Goal: Information Seeking & Learning: Find contact information

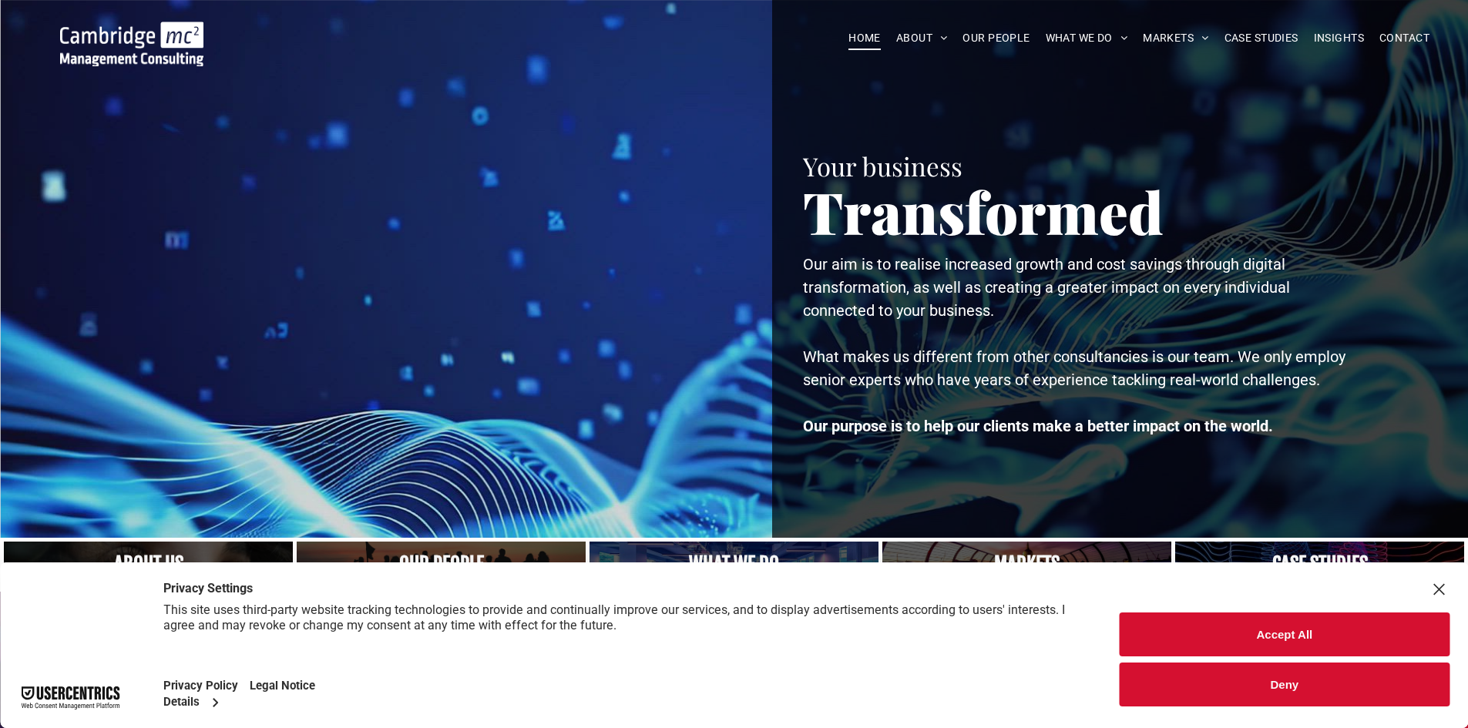
click at [1241, 631] on button "Accept All" at bounding box center [1285, 635] width 330 height 44
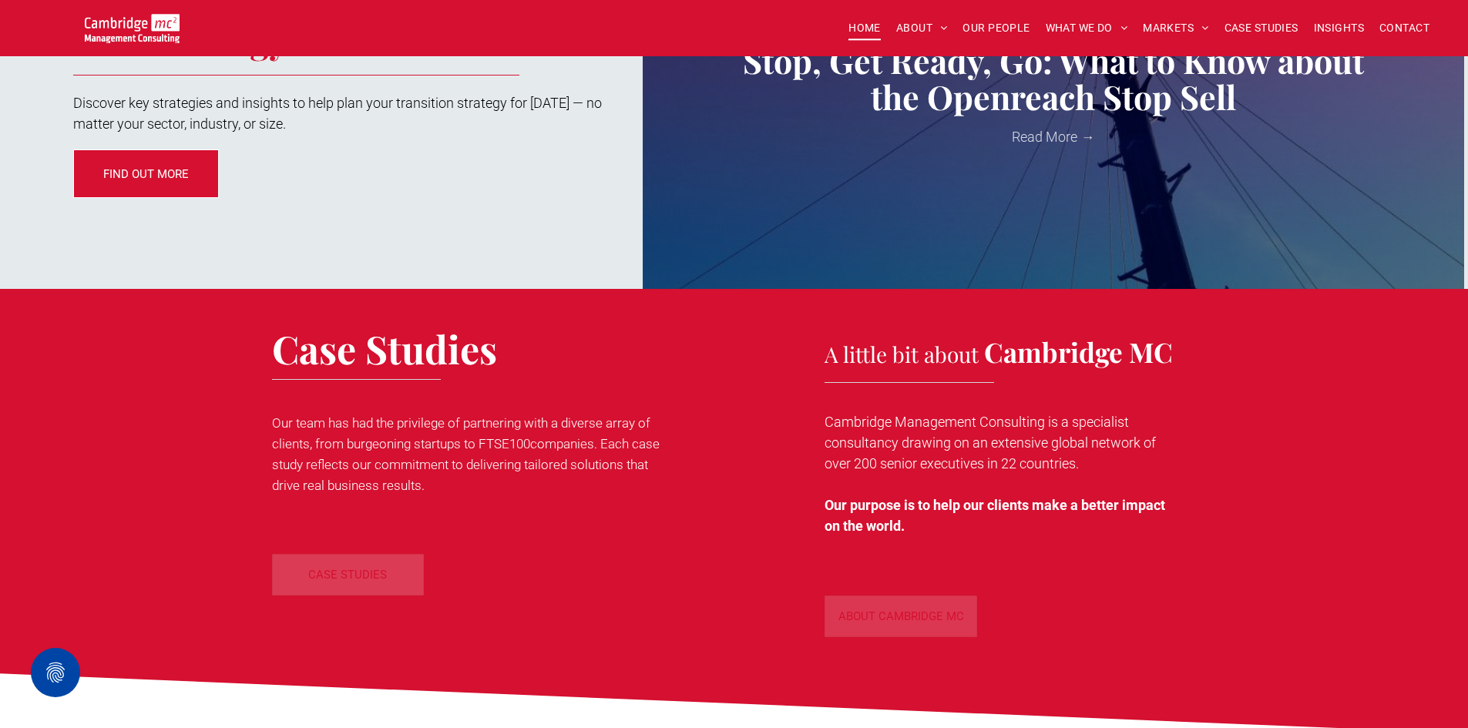
scroll to position [2080, 0]
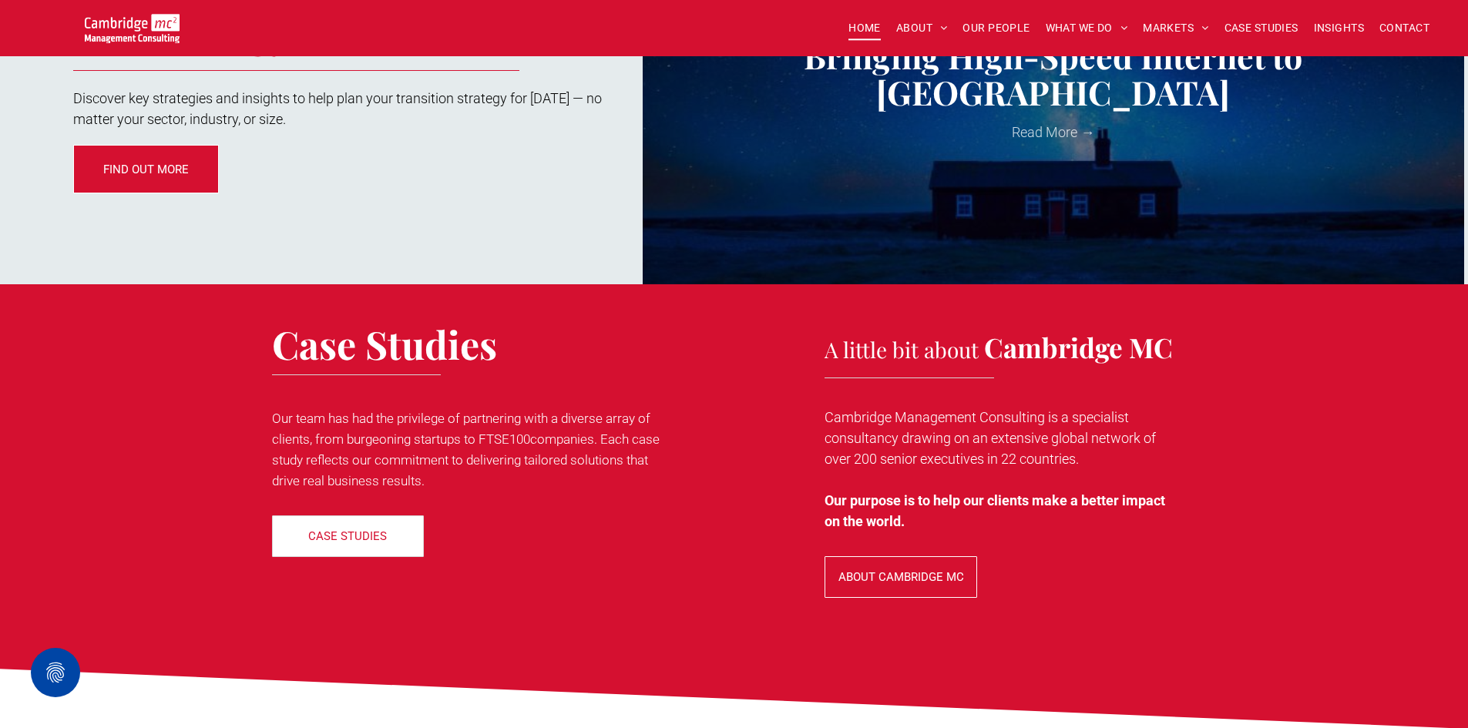
click at [911, 568] on span "ABOUT CAMBRIDGE MC" at bounding box center [901, 577] width 126 height 39
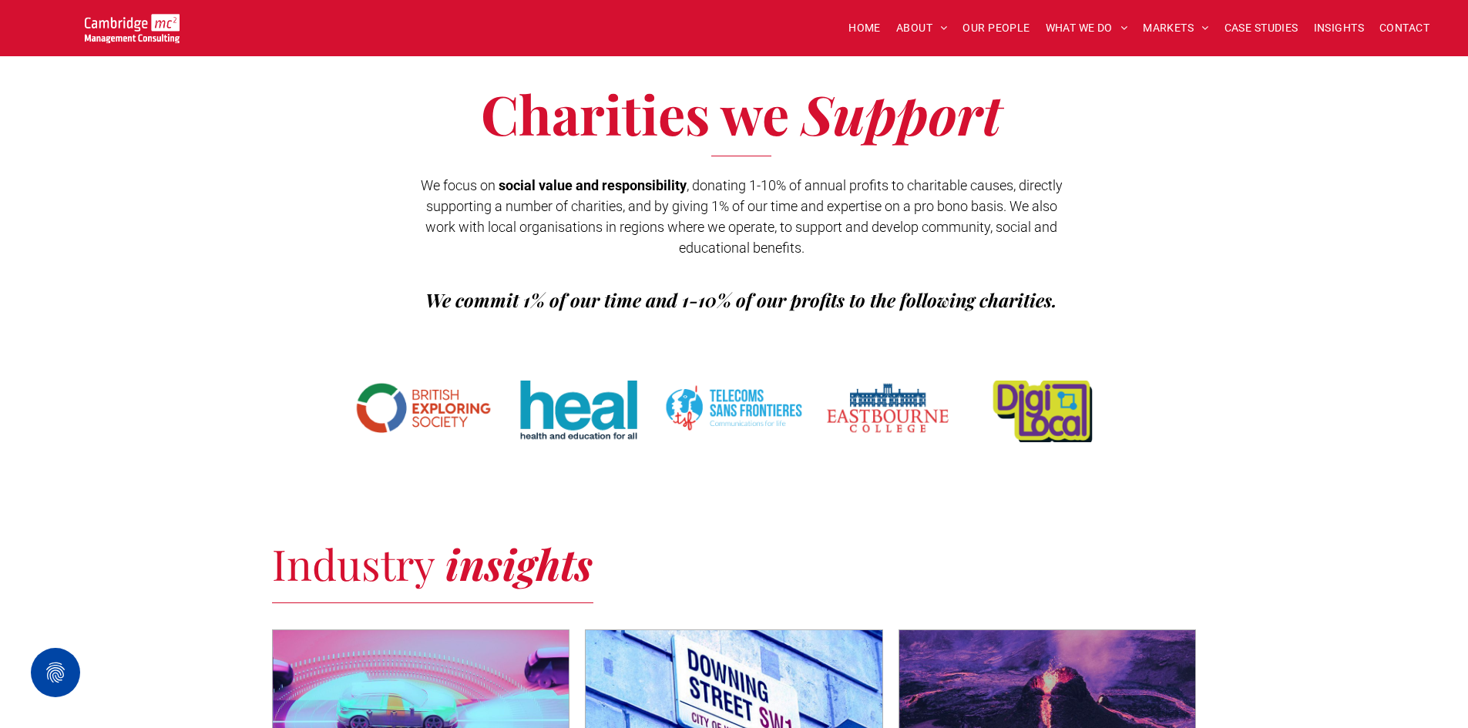
scroll to position [2377, 0]
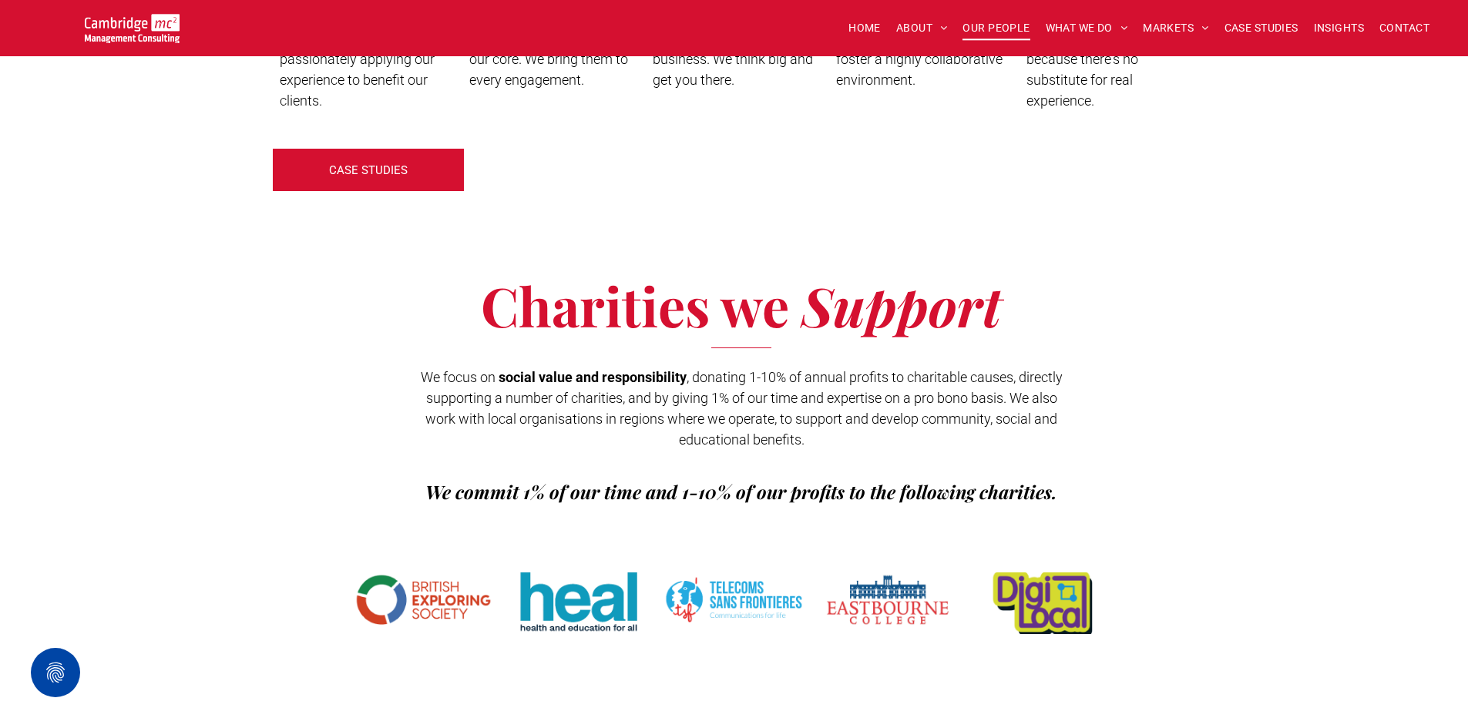
click at [979, 25] on span "OUR PEOPLE" at bounding box center [995, 28] width 67 height 24
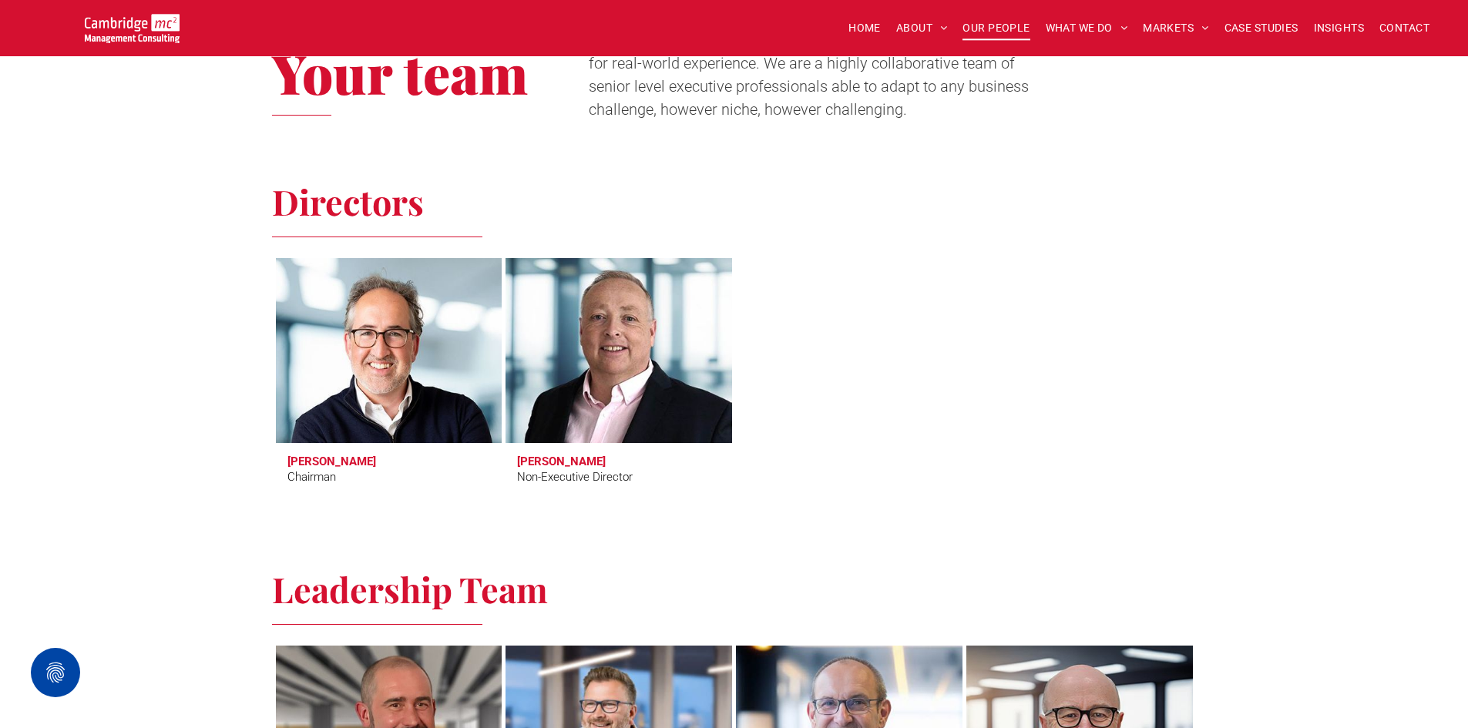
scroll to position [482, 0]
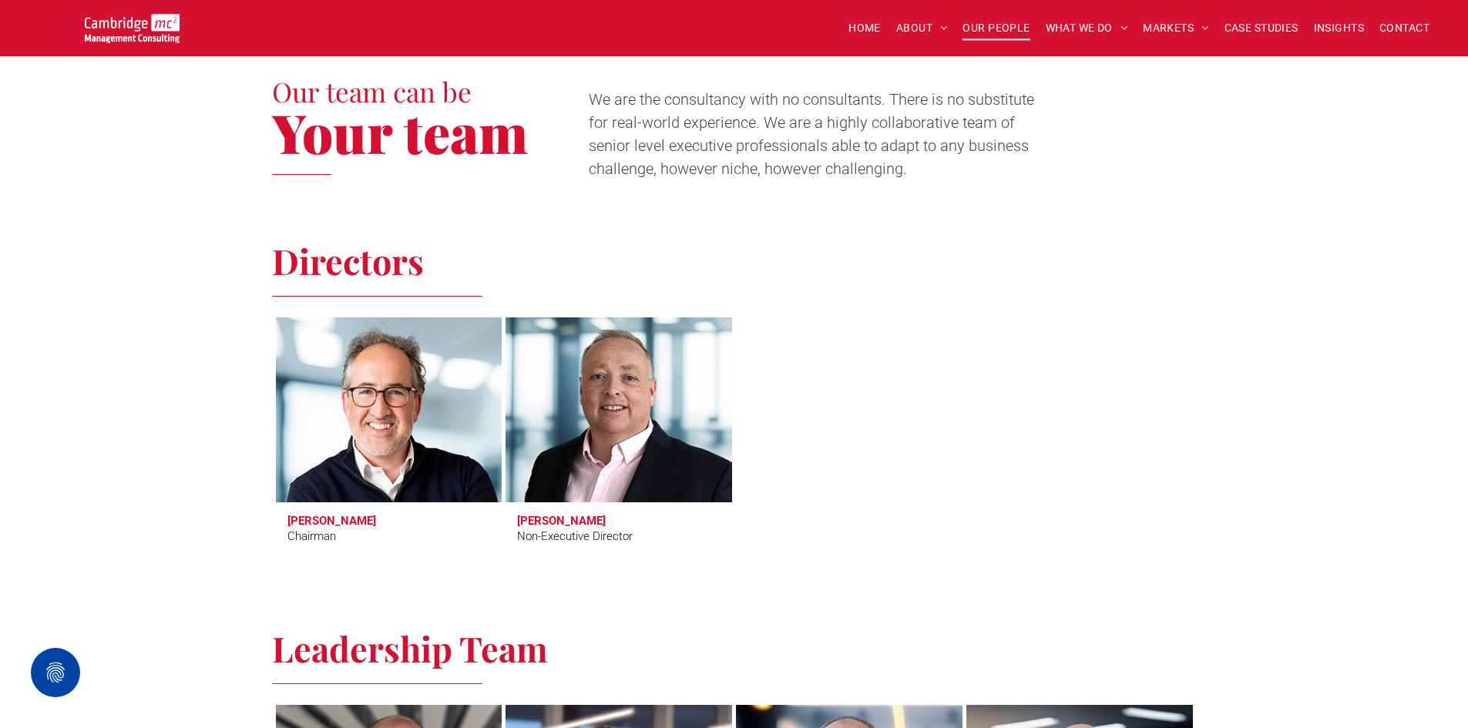
click at [326, 517] on h3 "Tim Passingham" at bounding box center [331, 521] width 89 height 14
click at [393, 388] on link at bounding box center [389, 410] width 240 height 196
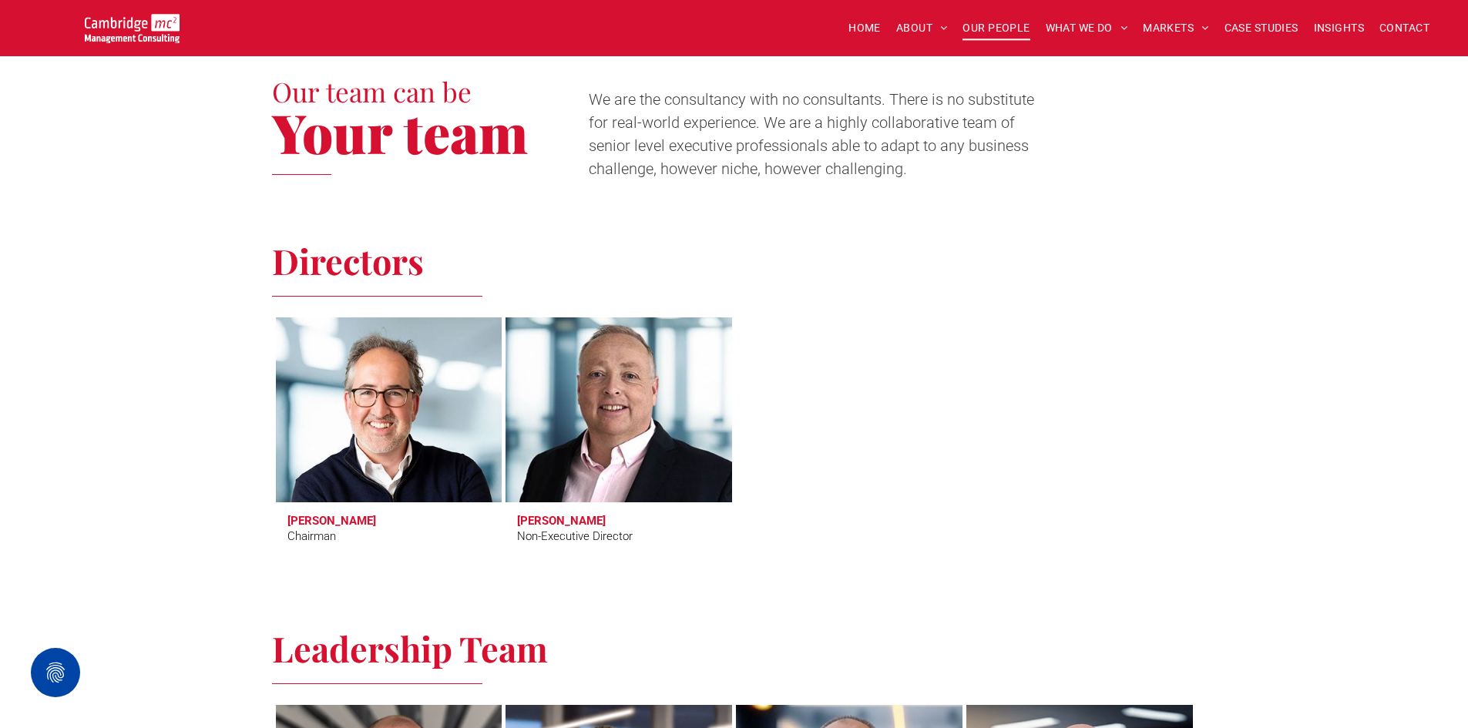
click at [550, 519] on h3 "Richard Brown" at bounding box center [561, 521] width 89 height 14
click at [591, 429] on link at bounding box center [619, 410] width 240 height 196
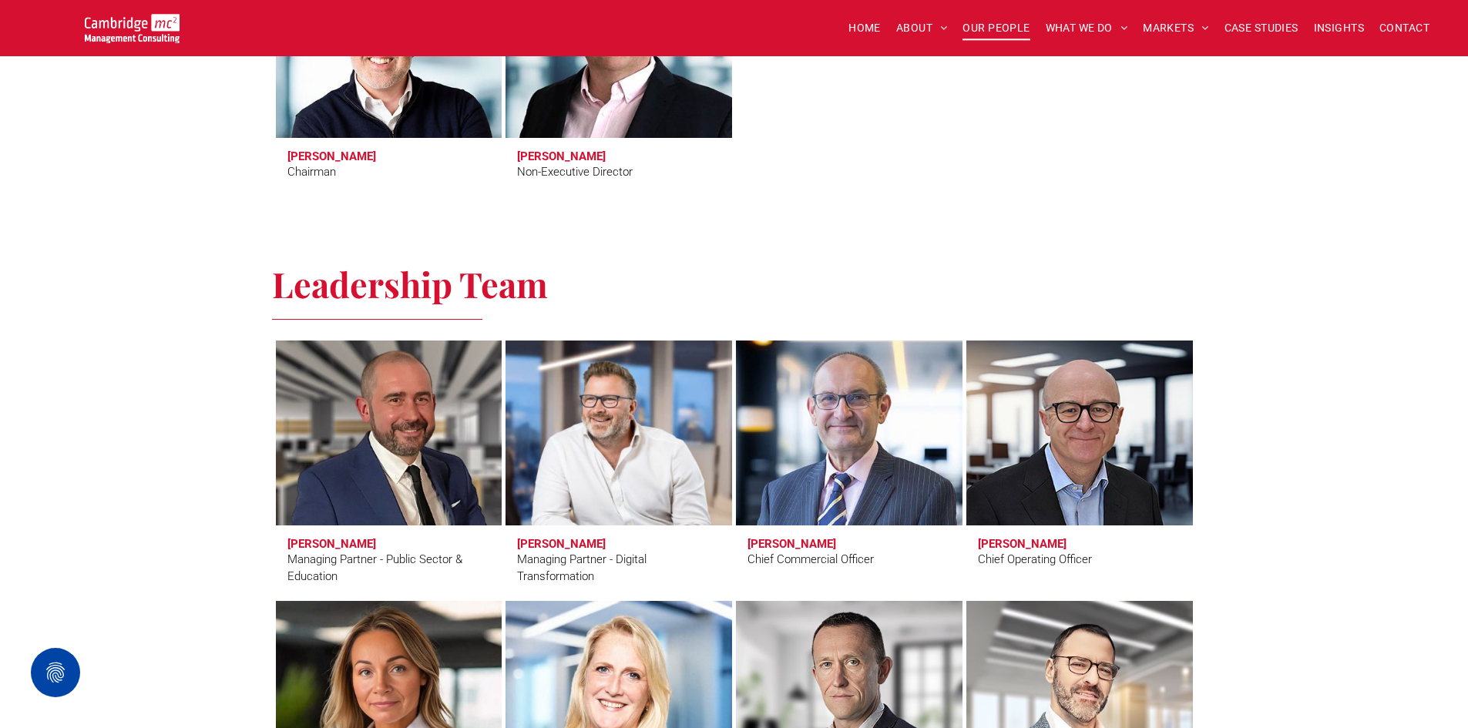
scroll to position [867, 0]
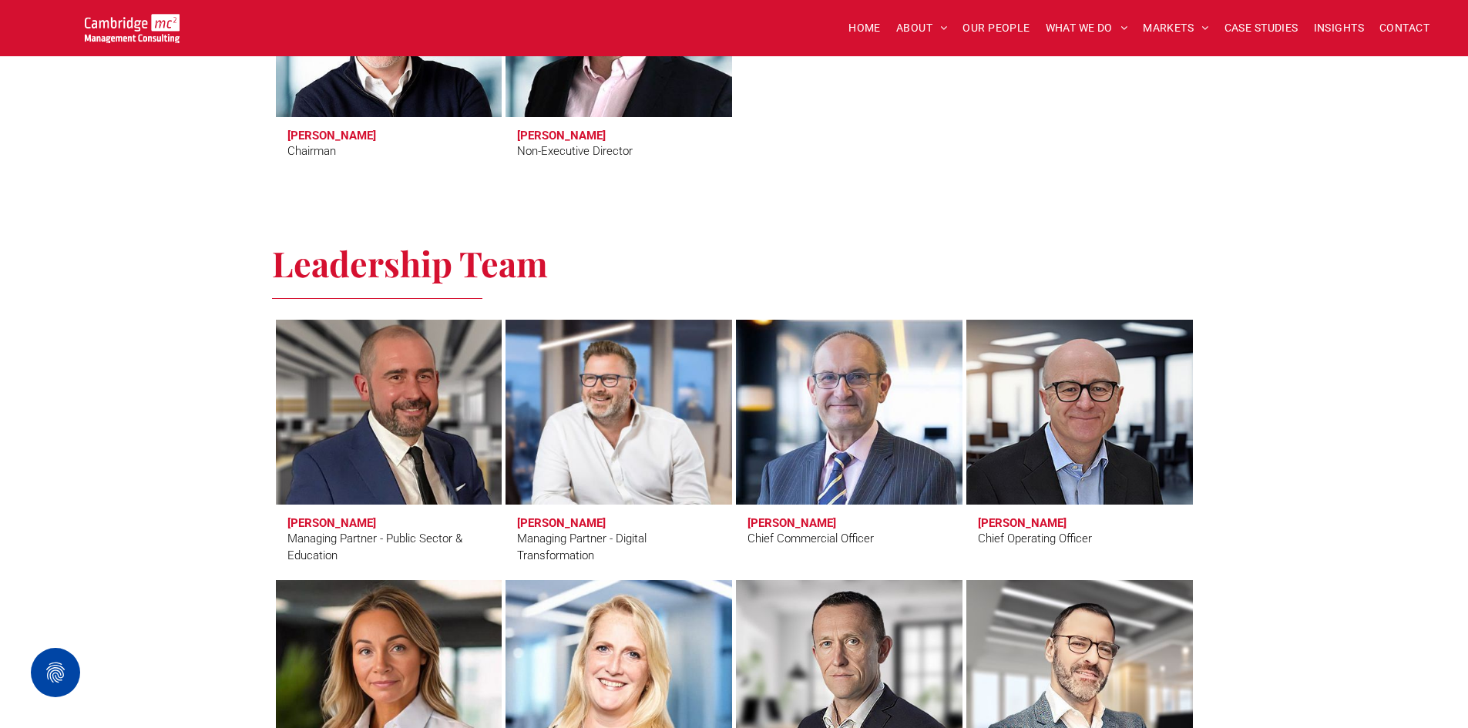
click at [328, 523] on h3 "[PERSON_NAME]" at bounding box center [331, 523] width 89 height 14
click at [368, 355] on link at bounding box center [389, 412] width 240 height 196
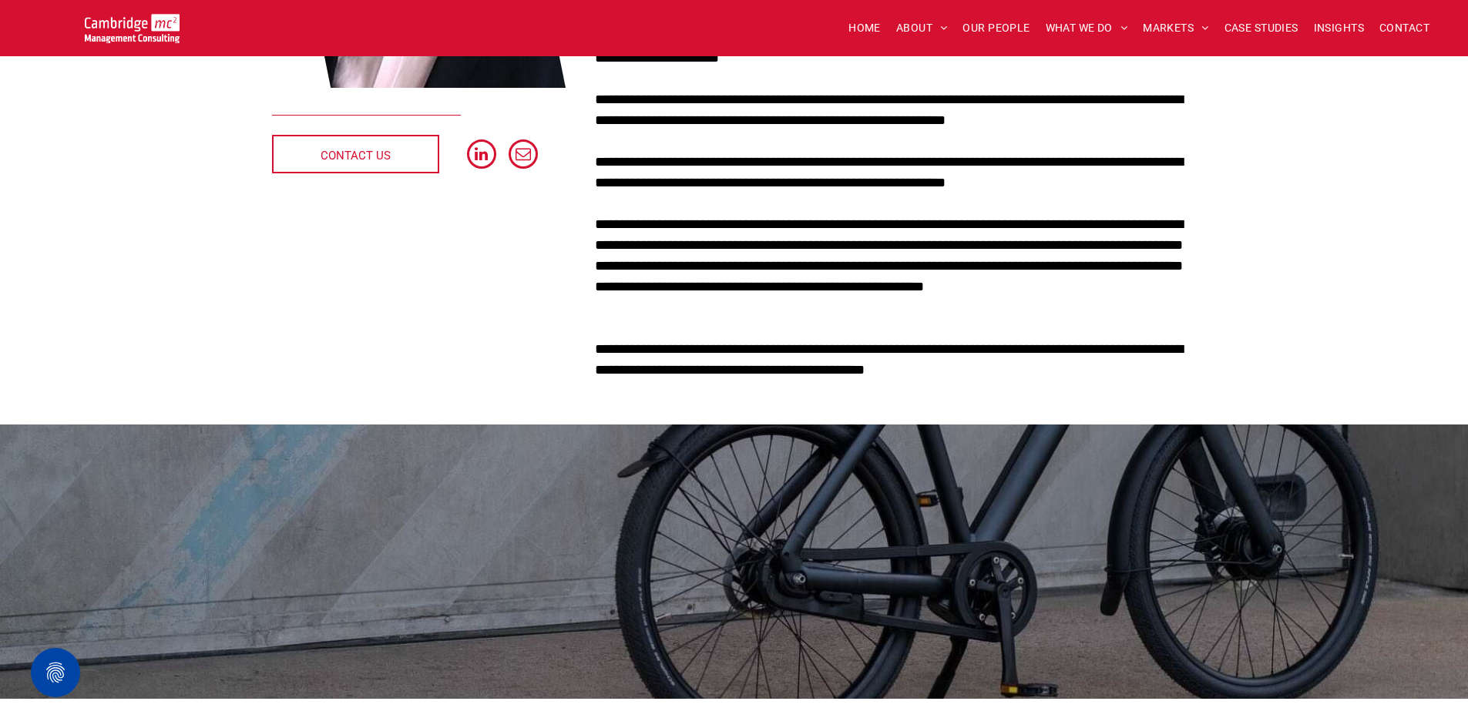
scroll to position [424, 0]
